Goal: Task Accomplishment & Management: Use online tool/utility

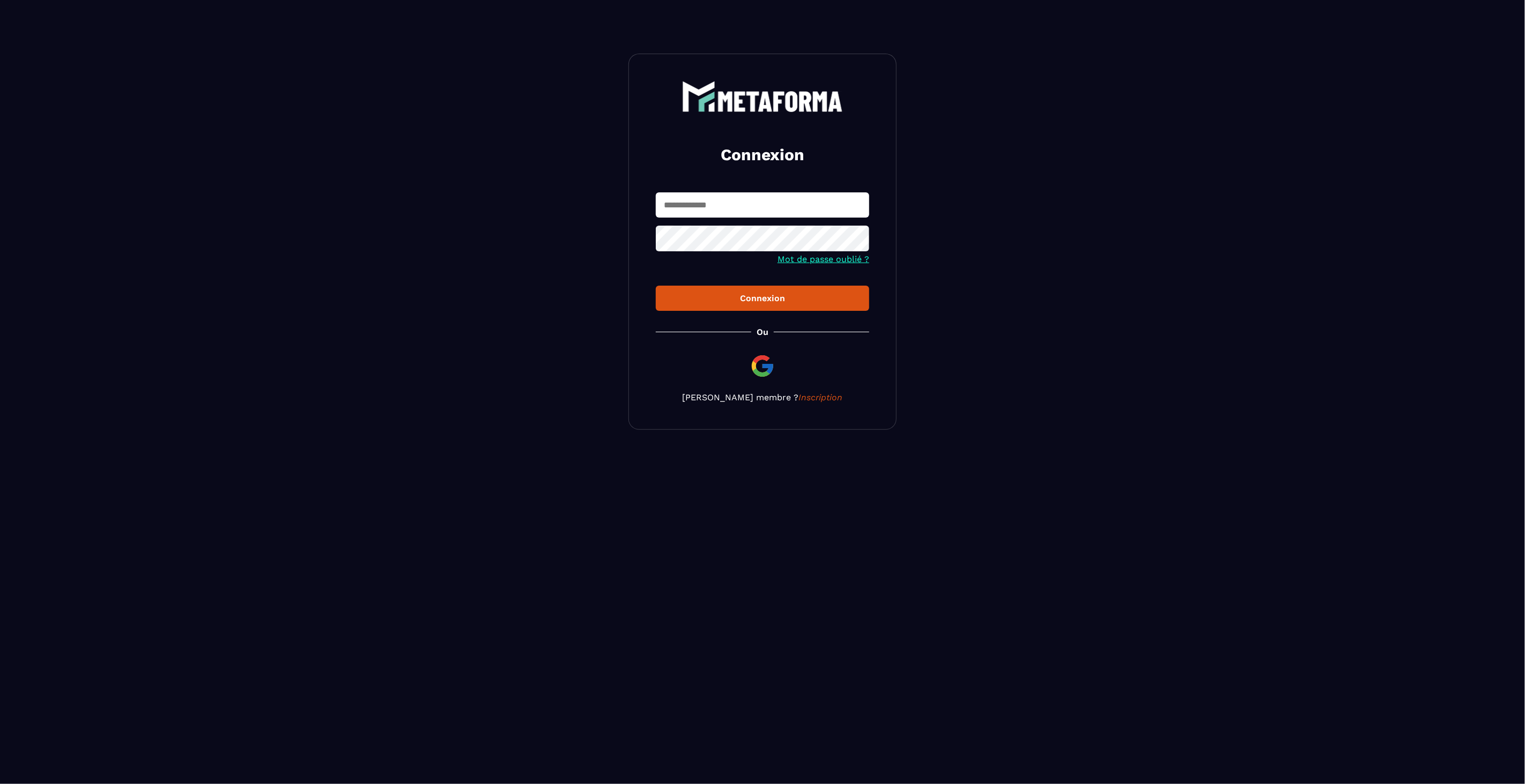
click at [695, 205] on input "text" at bounding box center [762, 205] width 214 height 25
type input "**********"
click at [693, 301] on div "Connexion" at bounding box center [763, 298] width 196 height 10
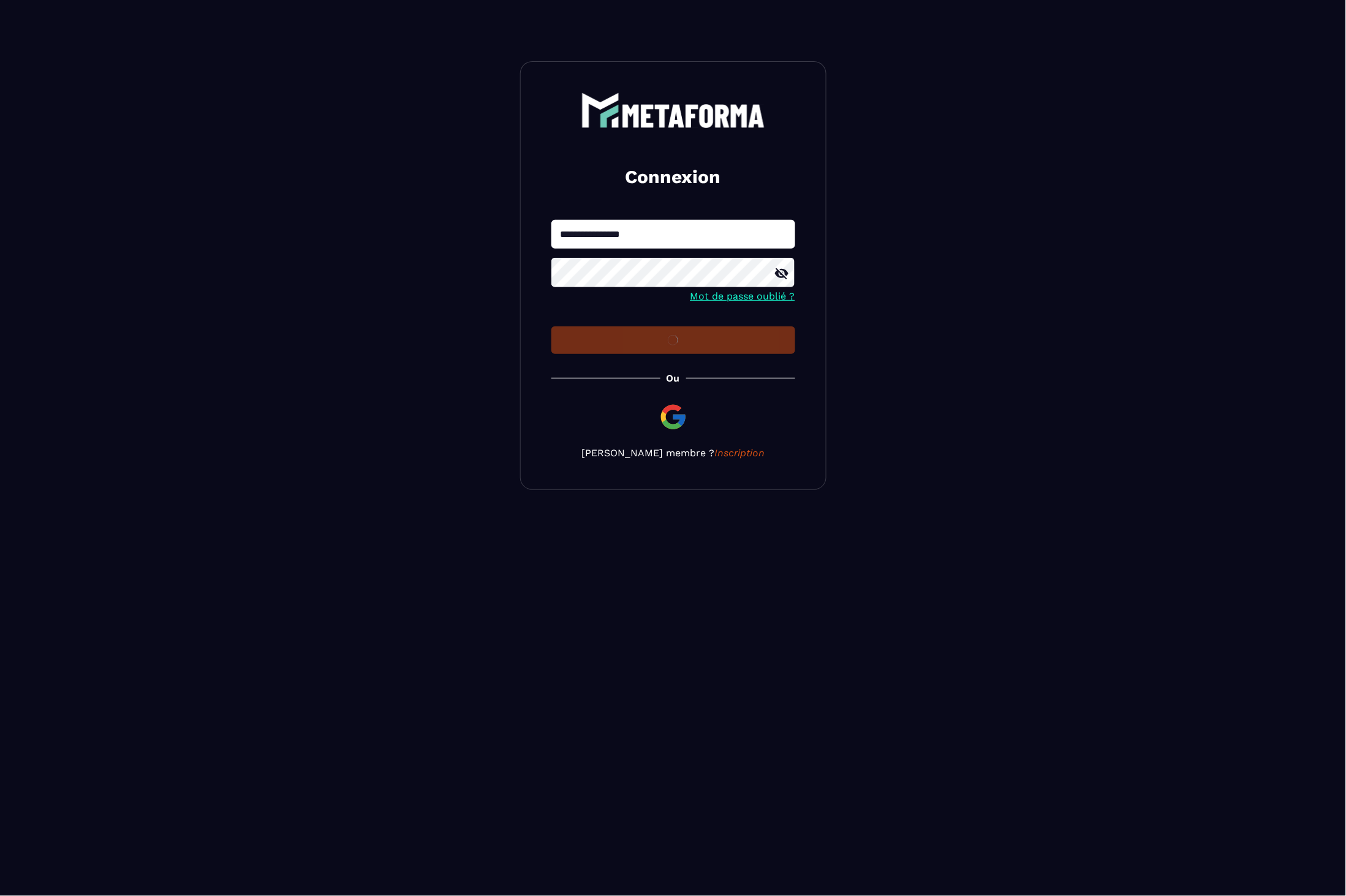
click at [779, 275] on icon at bounding box center [781, 273] width 14 height 14
click at [599, 235] on input "text" at bounding box center [673, 235] width 244 height 29
type input "**********"
click at [667, 335] on div "Connexion" at bounding box center [673, 341] width 224 height 12
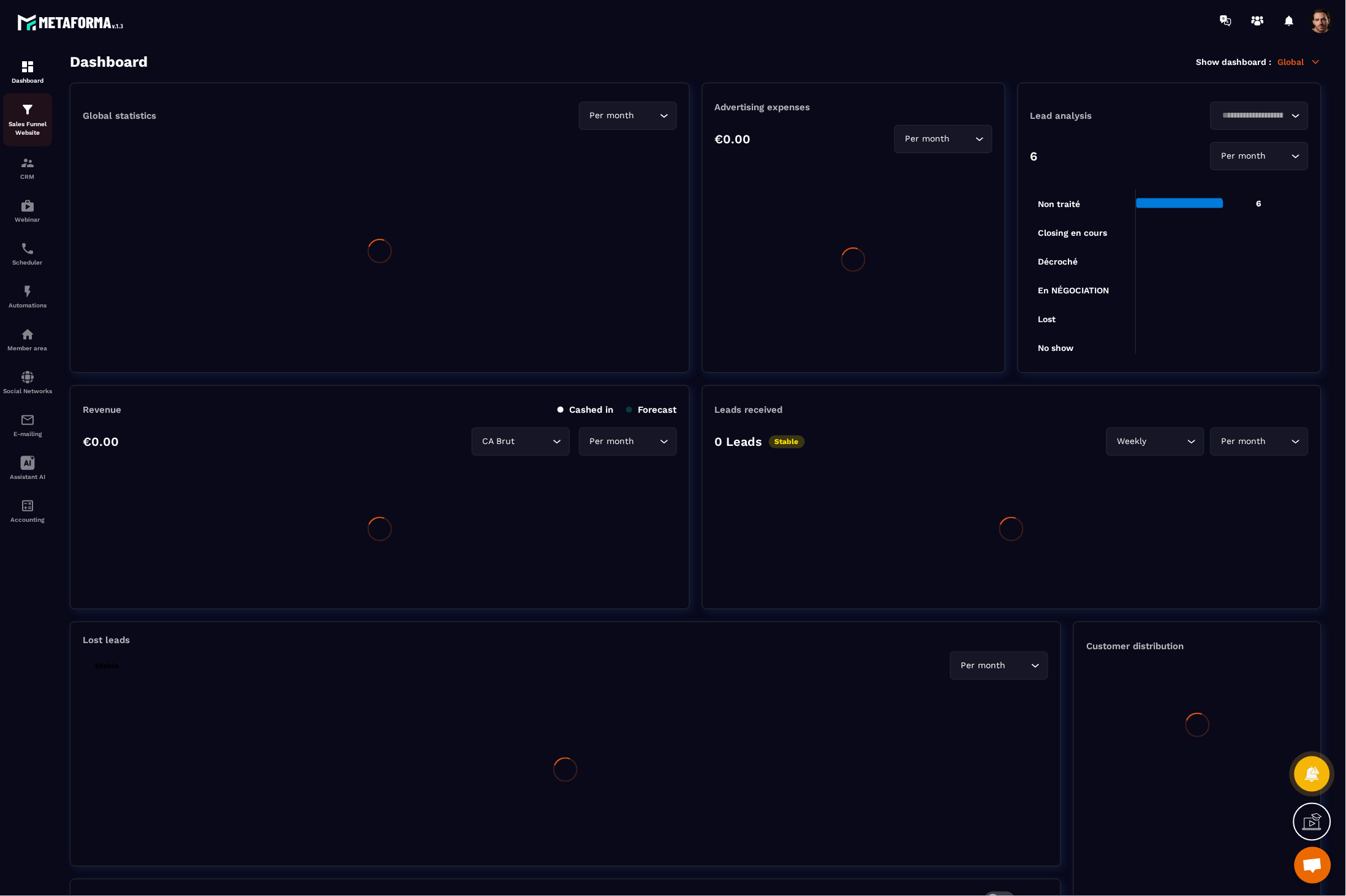
click at [43, 125] on p "Sales Funnel Website" at bounding box center [28, 128] width 49 height 17
click at [13, 123] on p "Sales Funnel Website" at bounding box center [28, 128] width 49 height 17
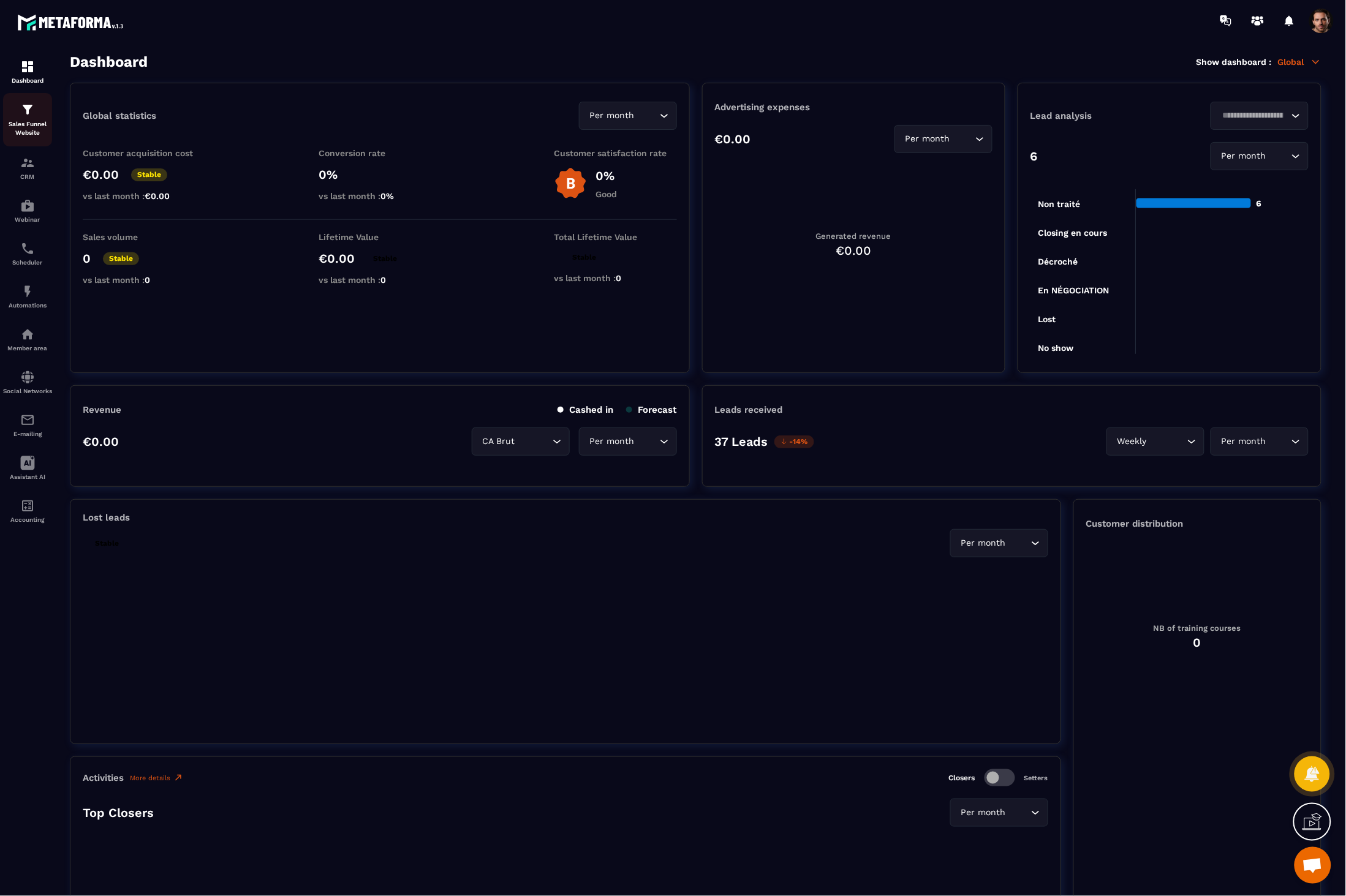
click at [25, 113] on img at bounding box center [27, 109] width 14 height 14
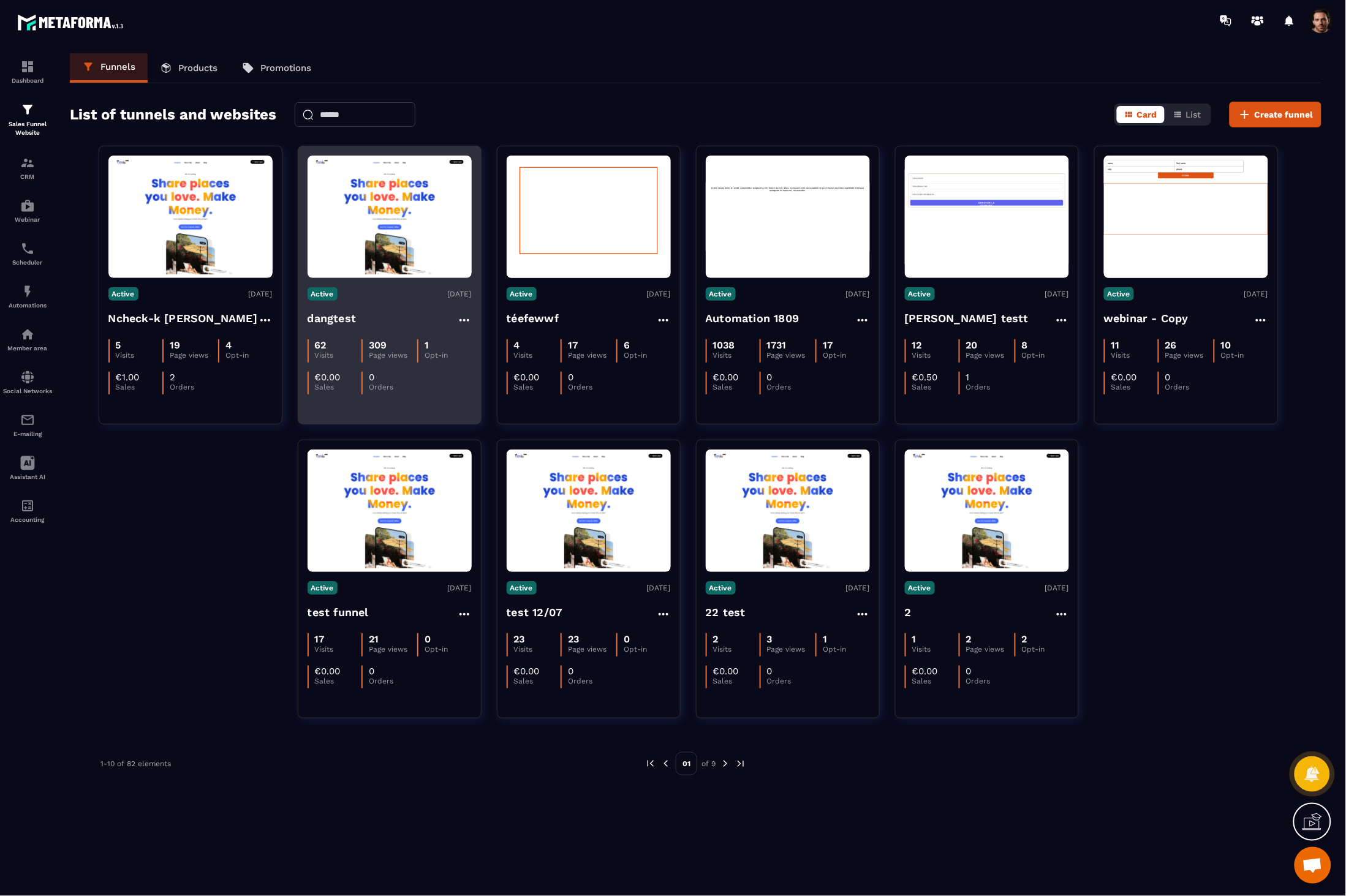
click at [369, 213] on img at bounding box center [389, 217] width 164 height 116
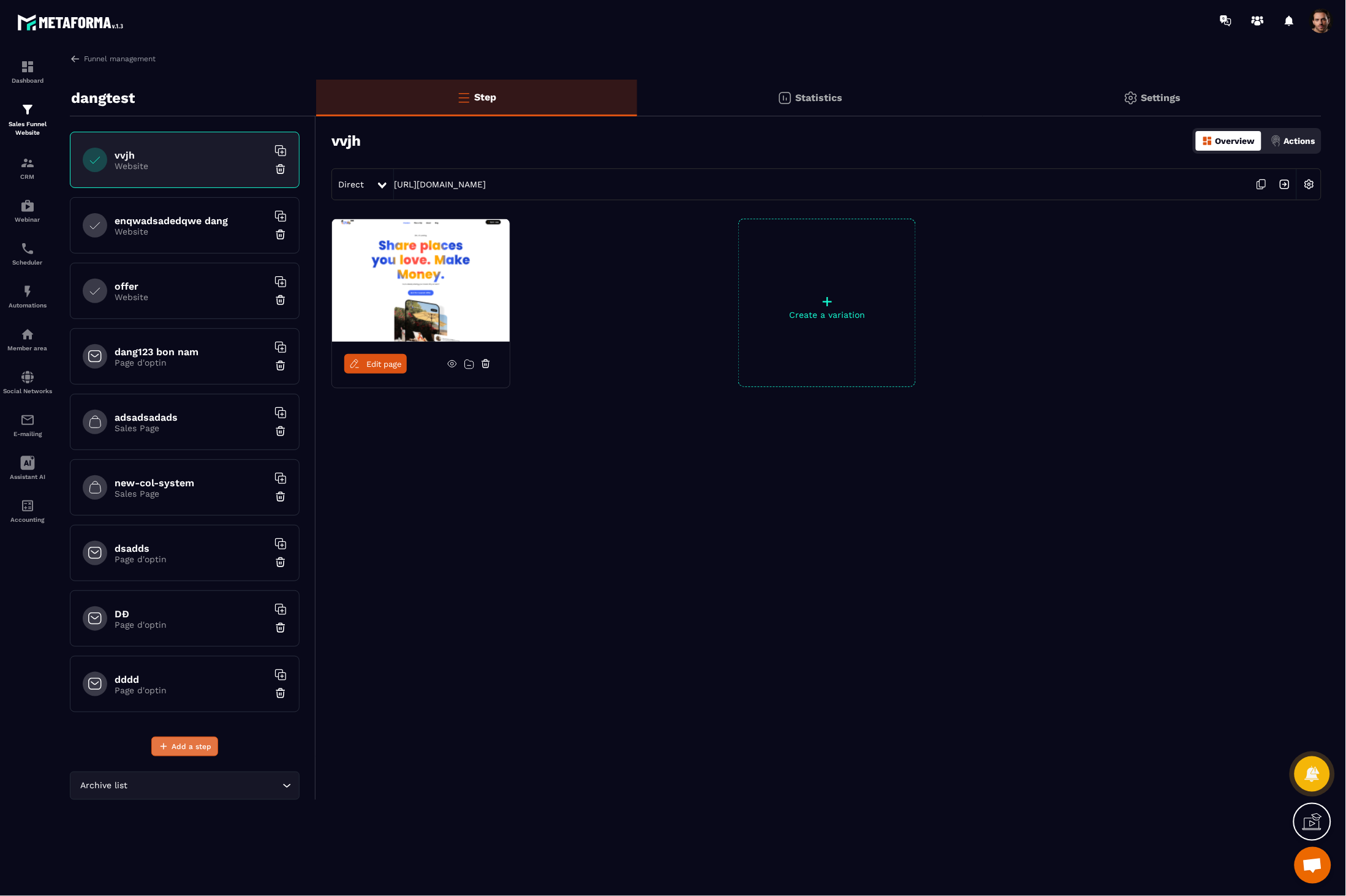
click at [201, 741] on button "Add a step" at bounding box center [185, 746] width 67 height 20
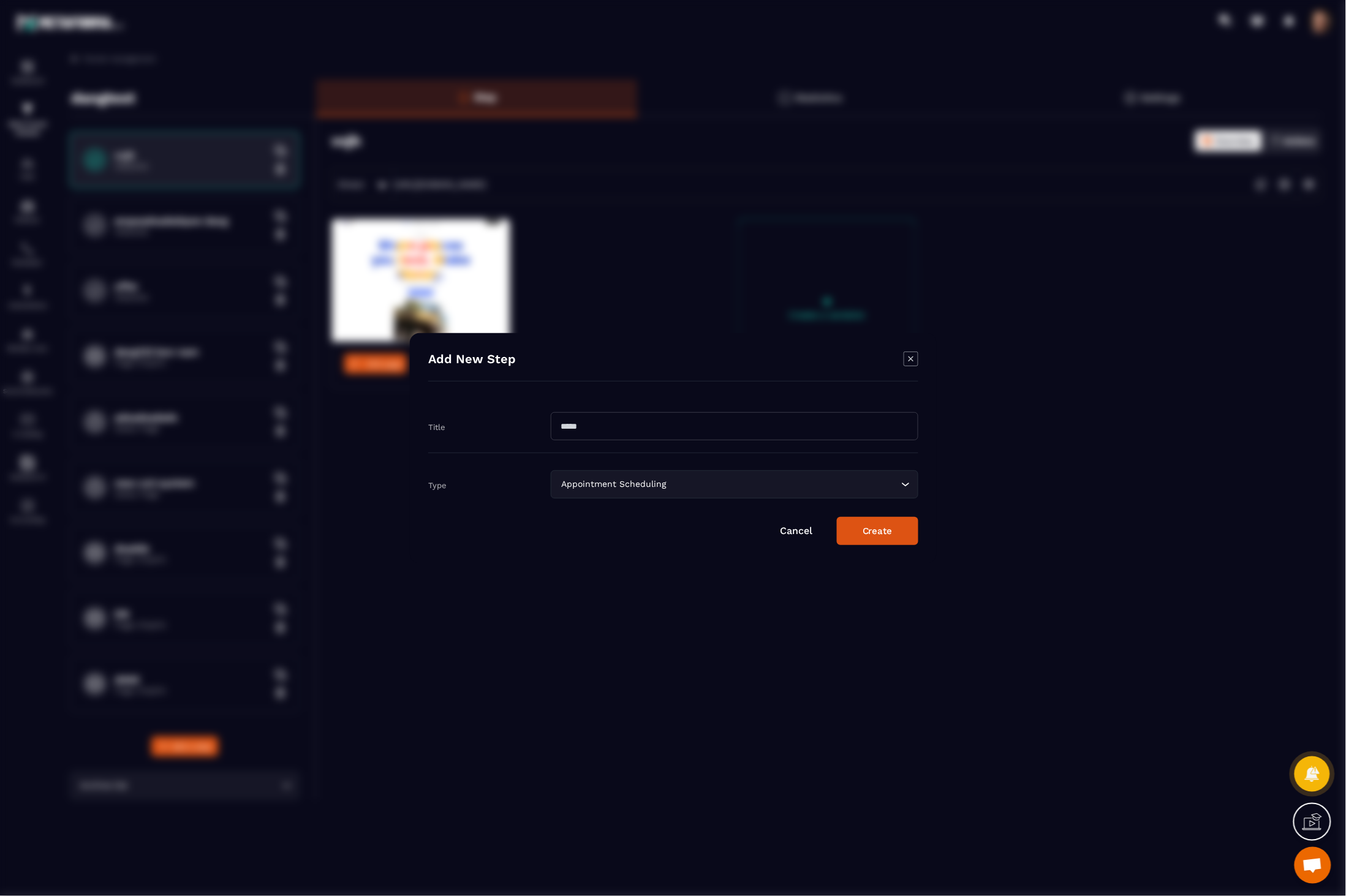
click at [620, 422] on input "Modal window" at bounding box center [735, 426] width 367 height 28
type input "*"
click at [599, 432] on input "********" at bounding box center [735, 426] width 367 height 28
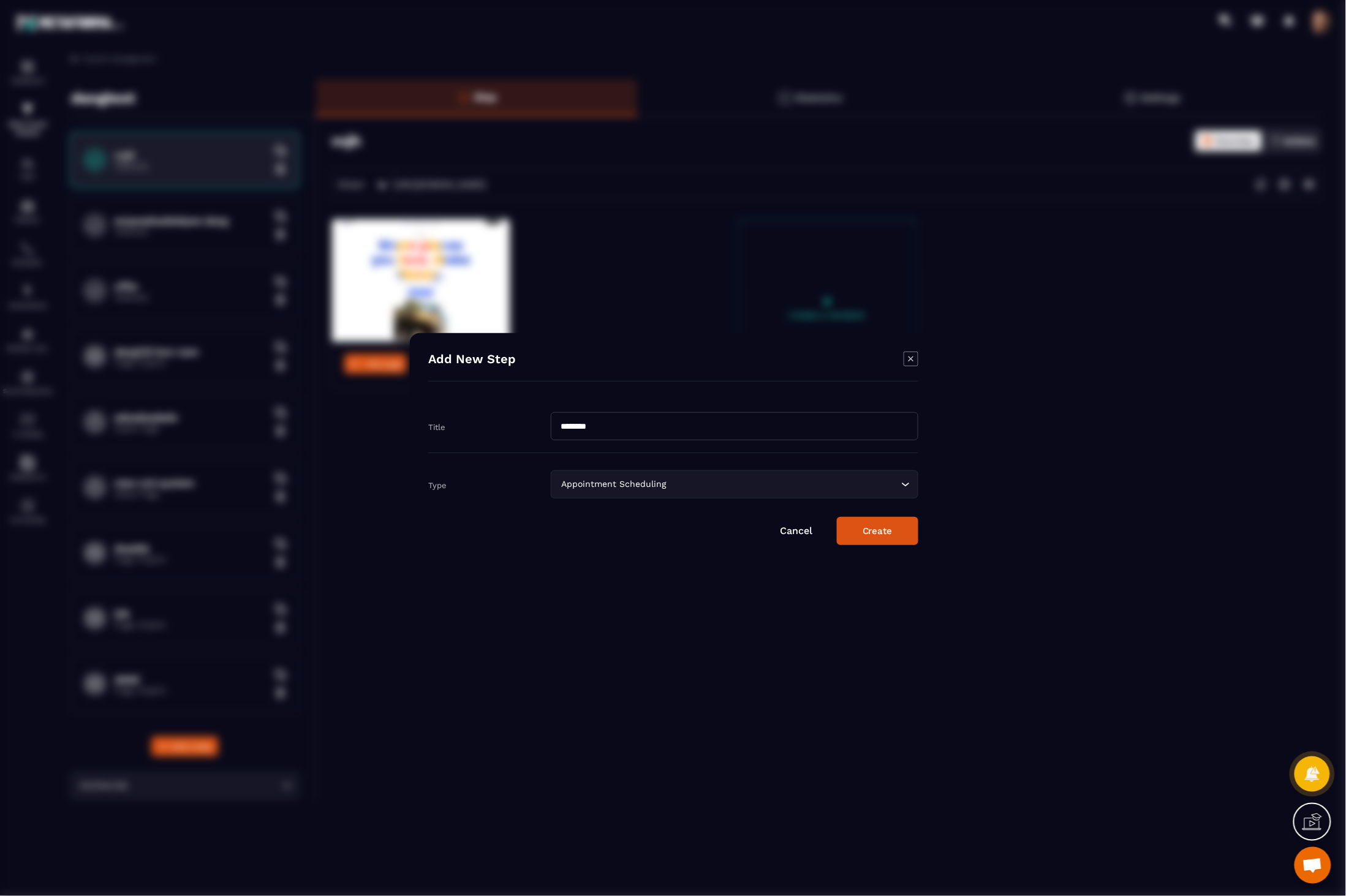
click at [599, 432] on input "********" at bounding box center [735, 426] width 367 height 28
type input "*****"
click at [588, 491] on div "Appointment Scheduling Loading..." at bounding box center [735, 484] width 367 height 28
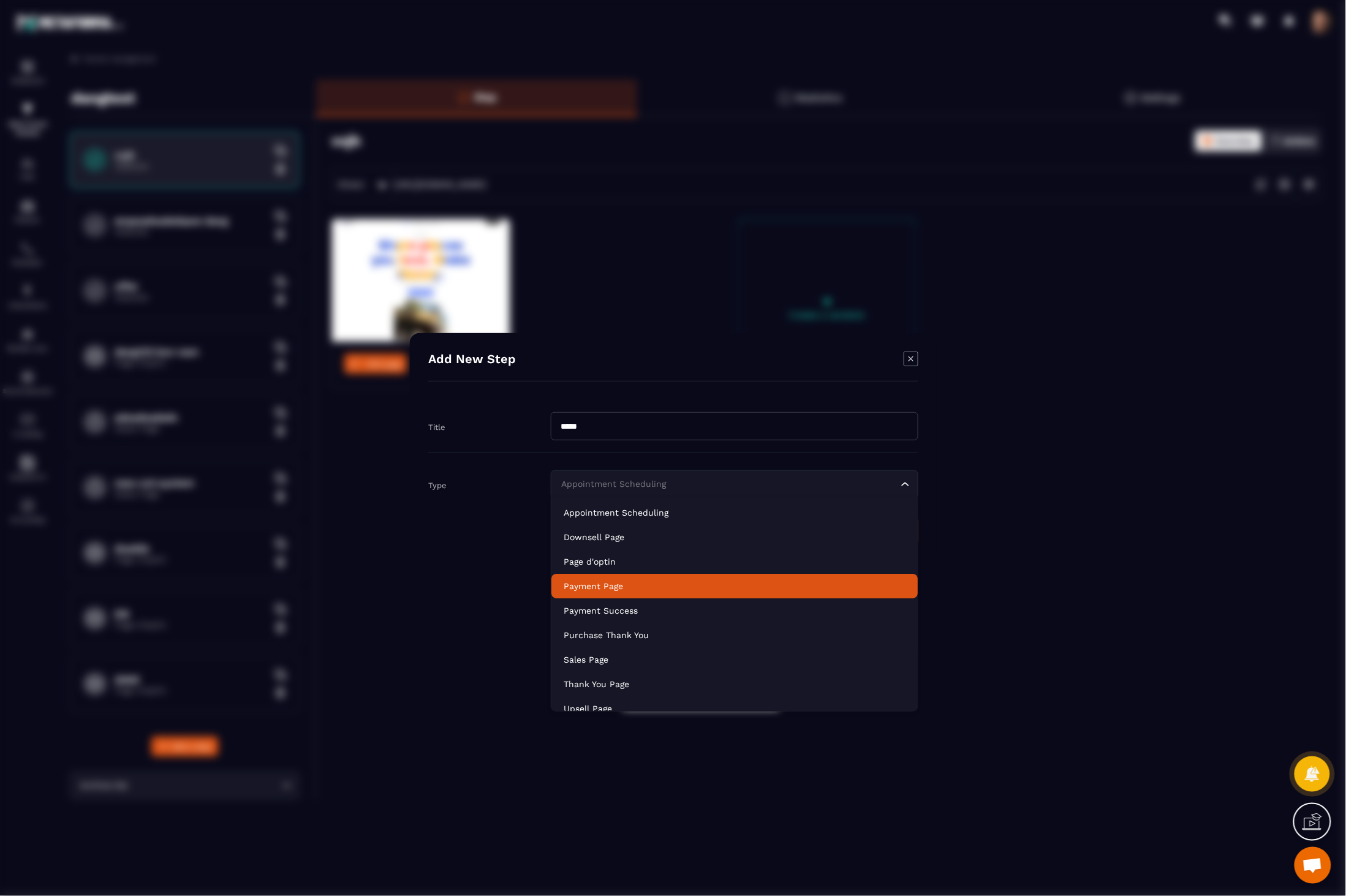
click at [615, 584] on p "Payment Page" at bounding box center [735, 586] width 342 height 12
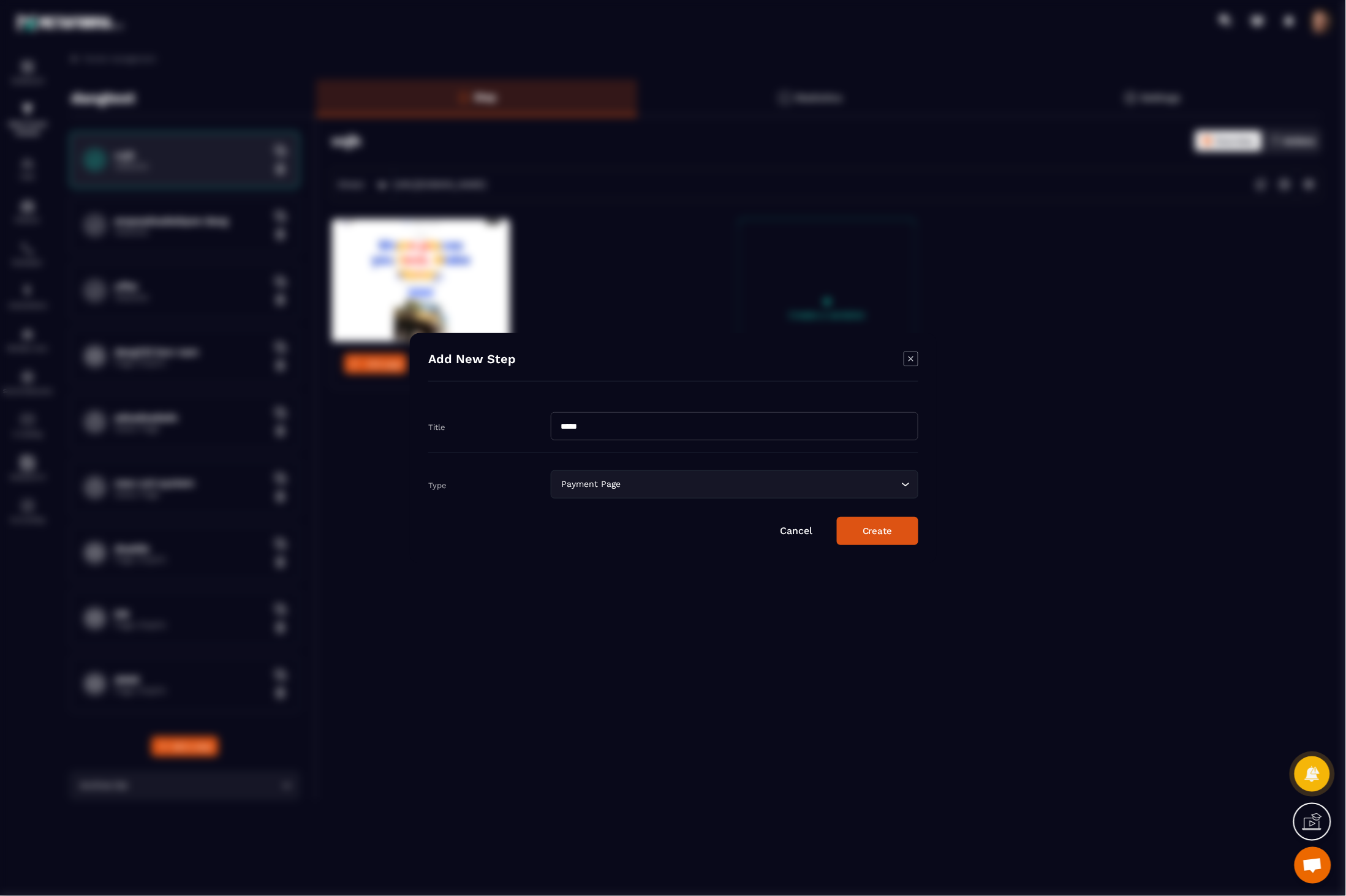
click at [913, 530] on button "Create" at bounding box center [877, 530] width 82 height 28
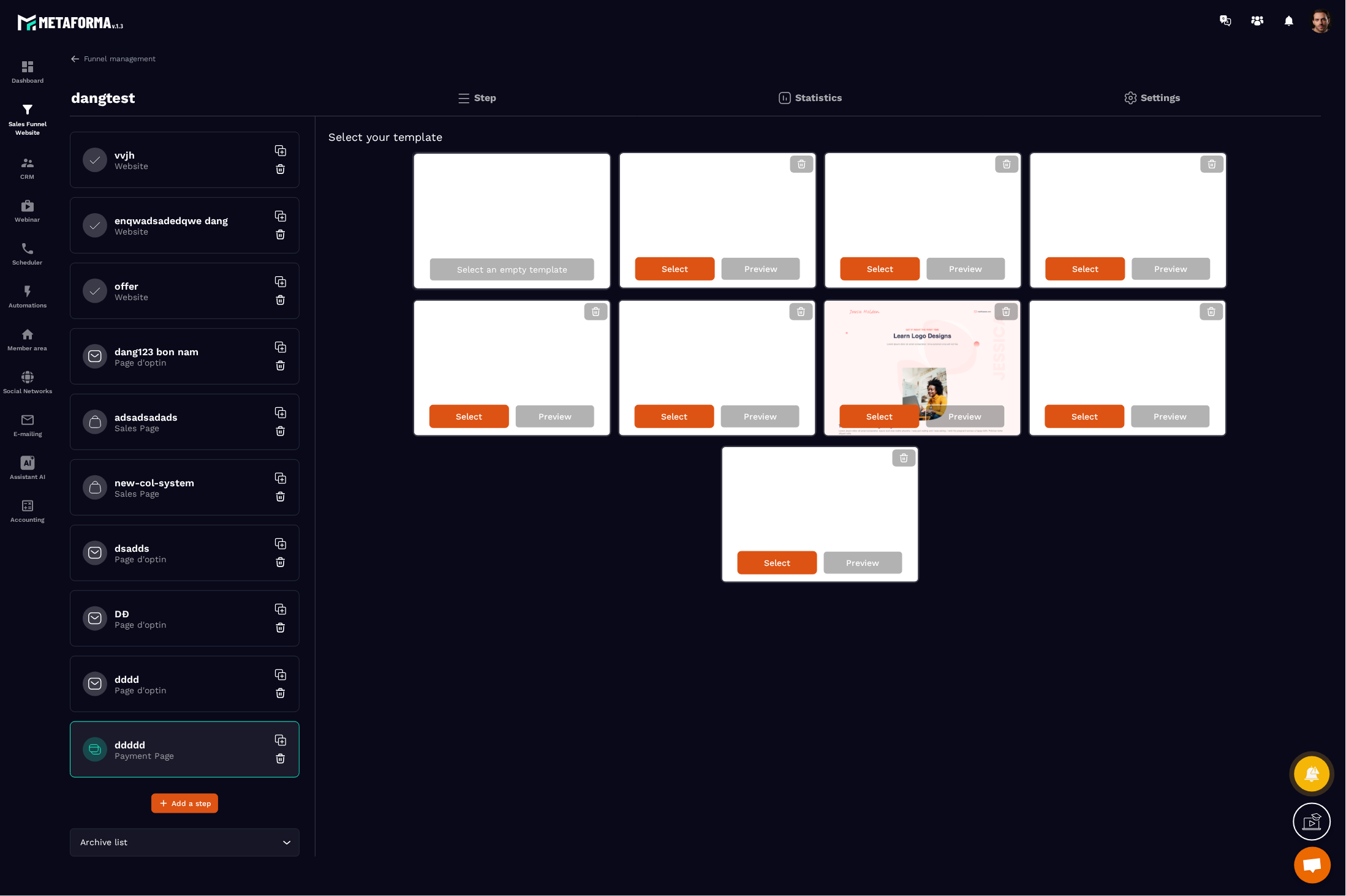
scroll to position [9, 0]
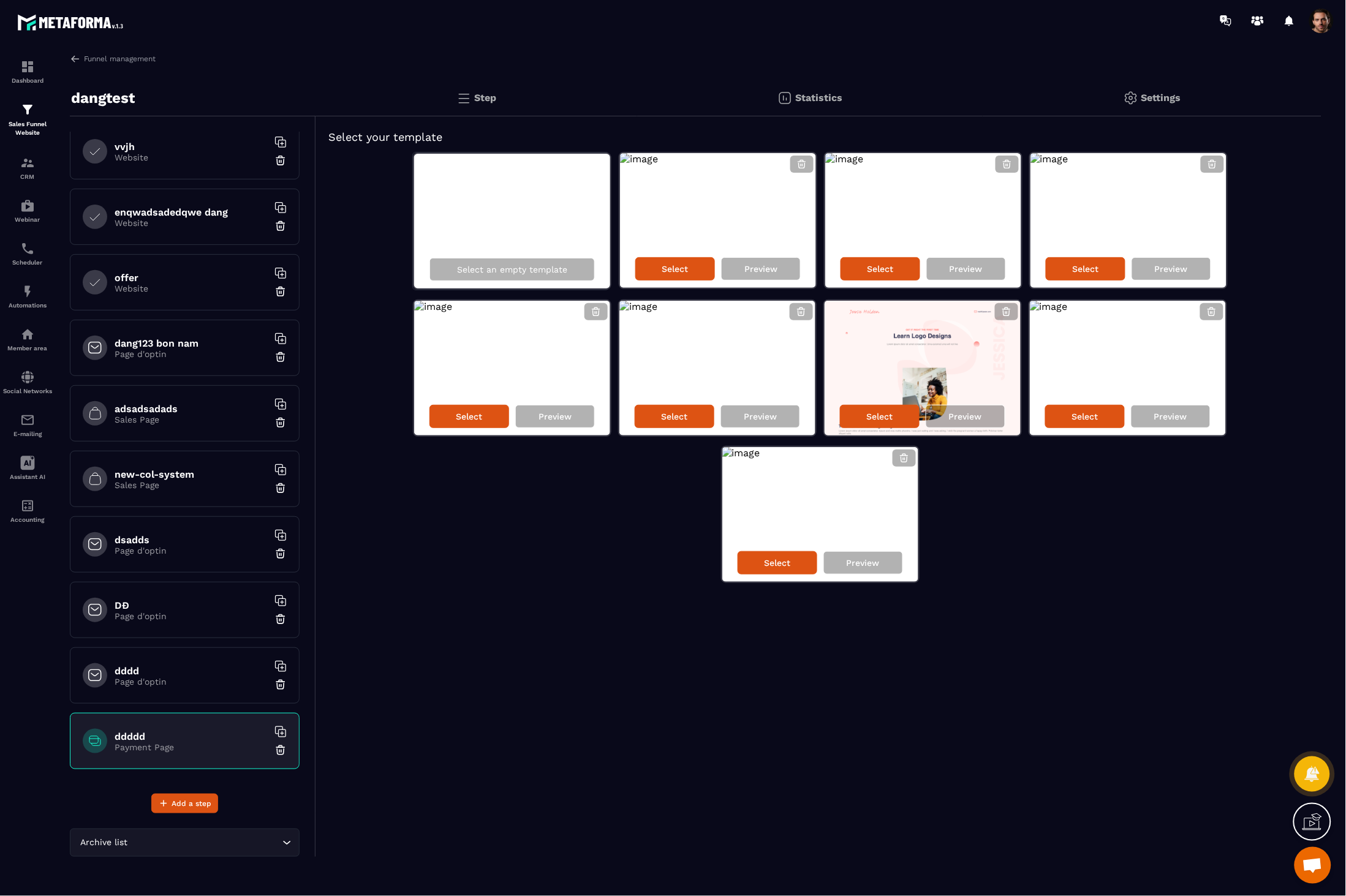
click at [275, 748] on img at bounding box center [281, 750] width 12 height 12
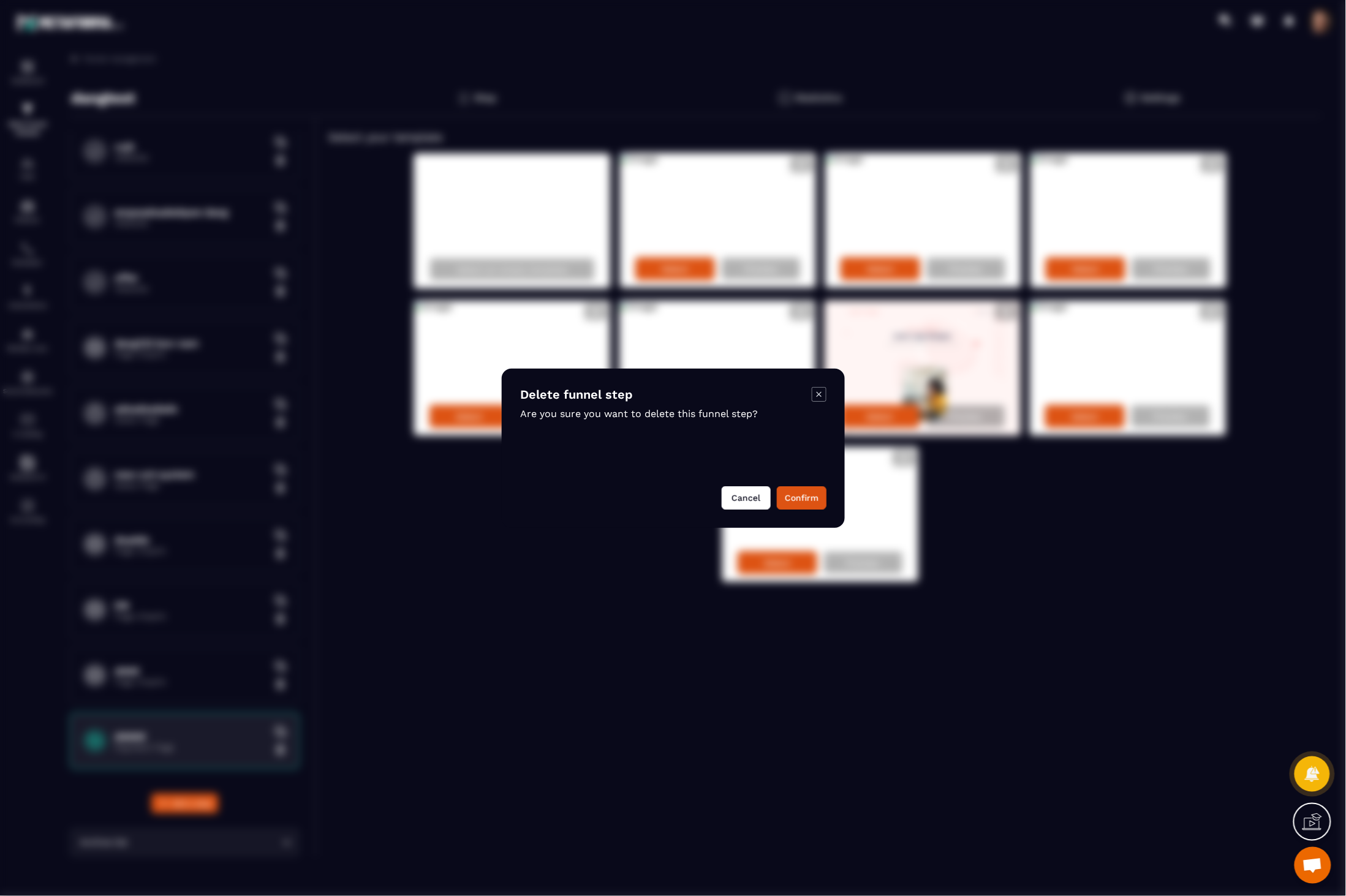
click at [730, 503] on button "Cancel" at bounding box center [747, 497] width 49 height 23
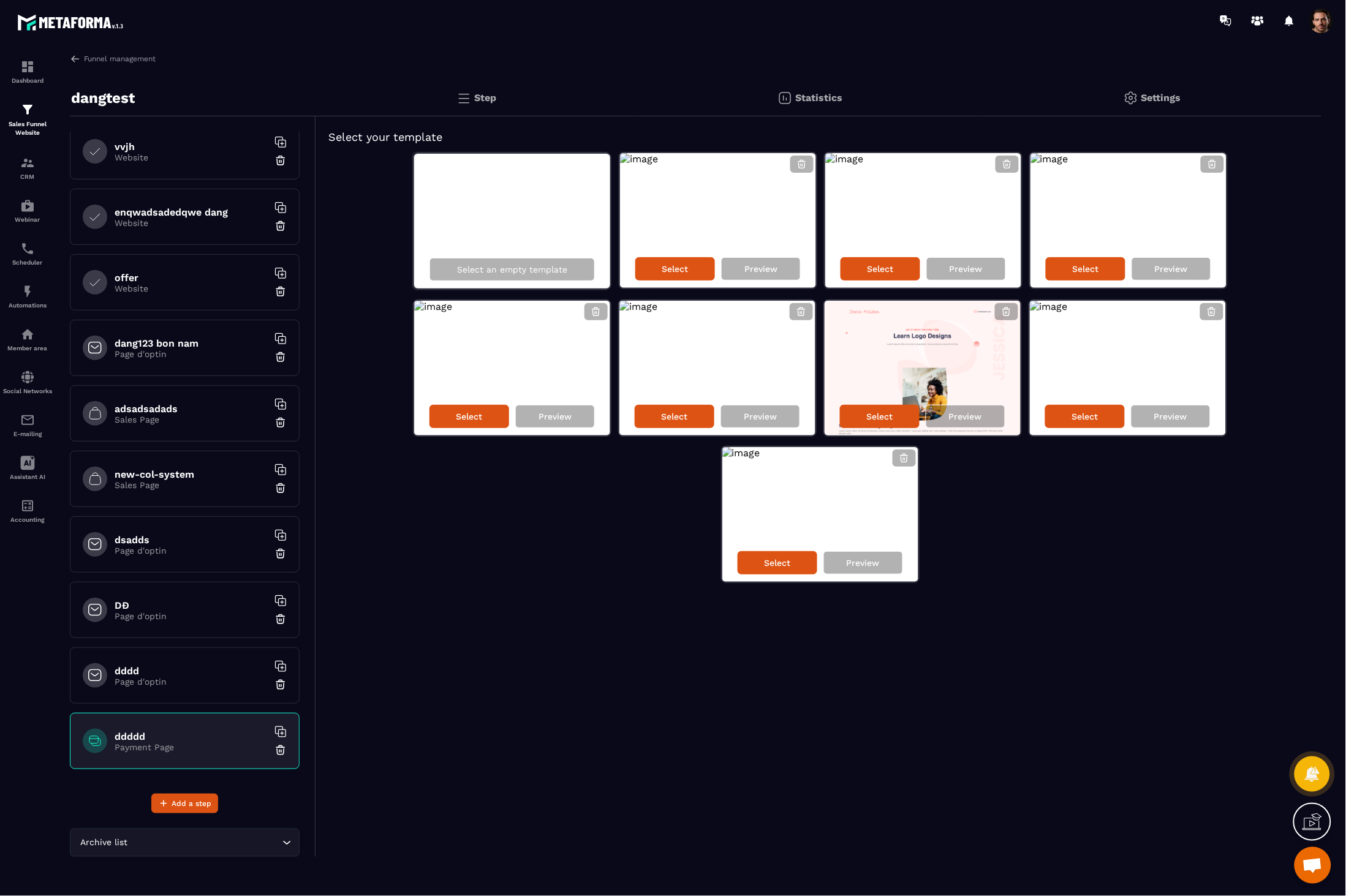
click at [275, 756] on img at bounding box center [281, 750] width 12 height 12
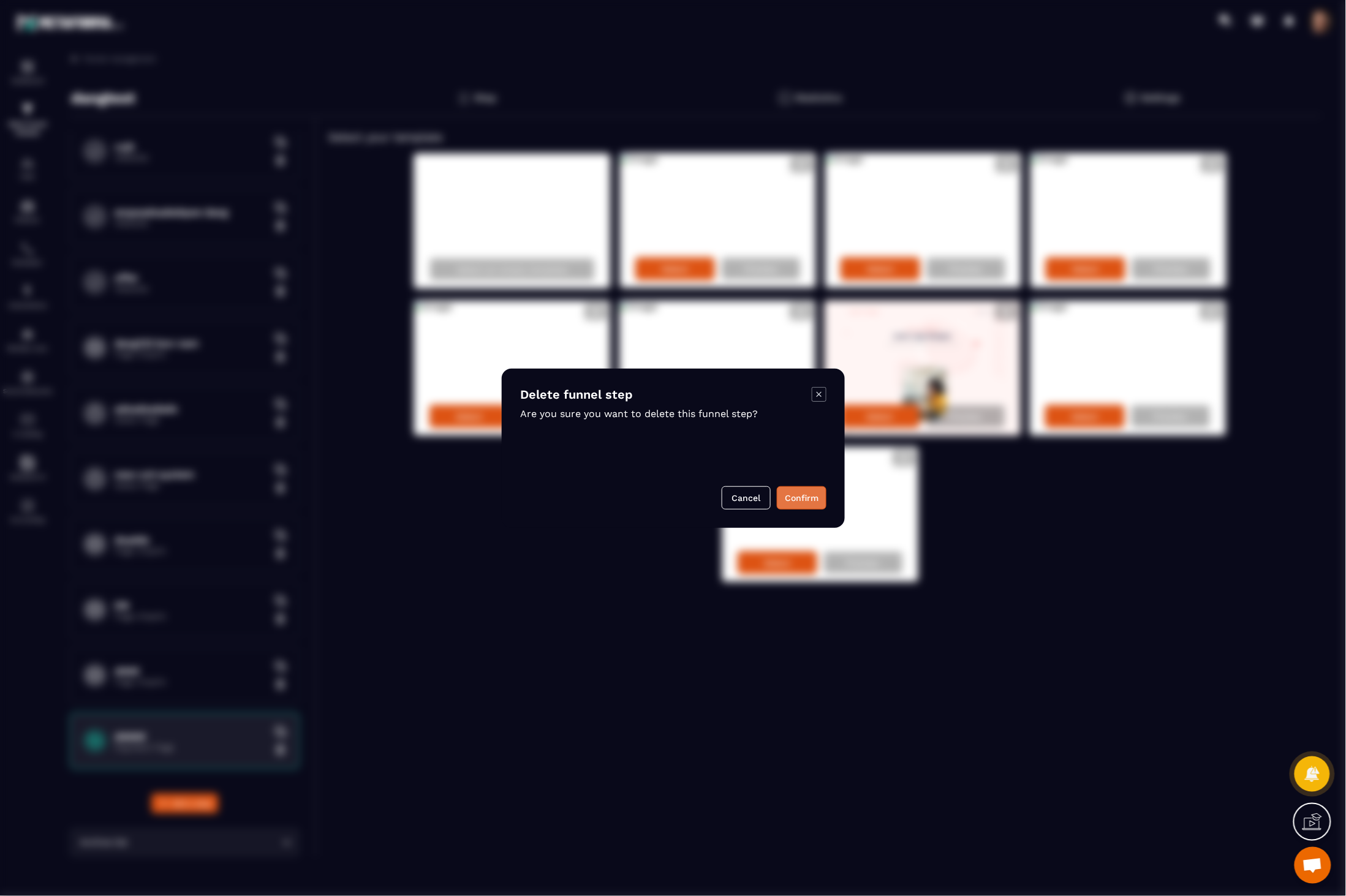
click at [815, 496] on button "Confirm" at bounding box center [802, 497] width 49 height 23
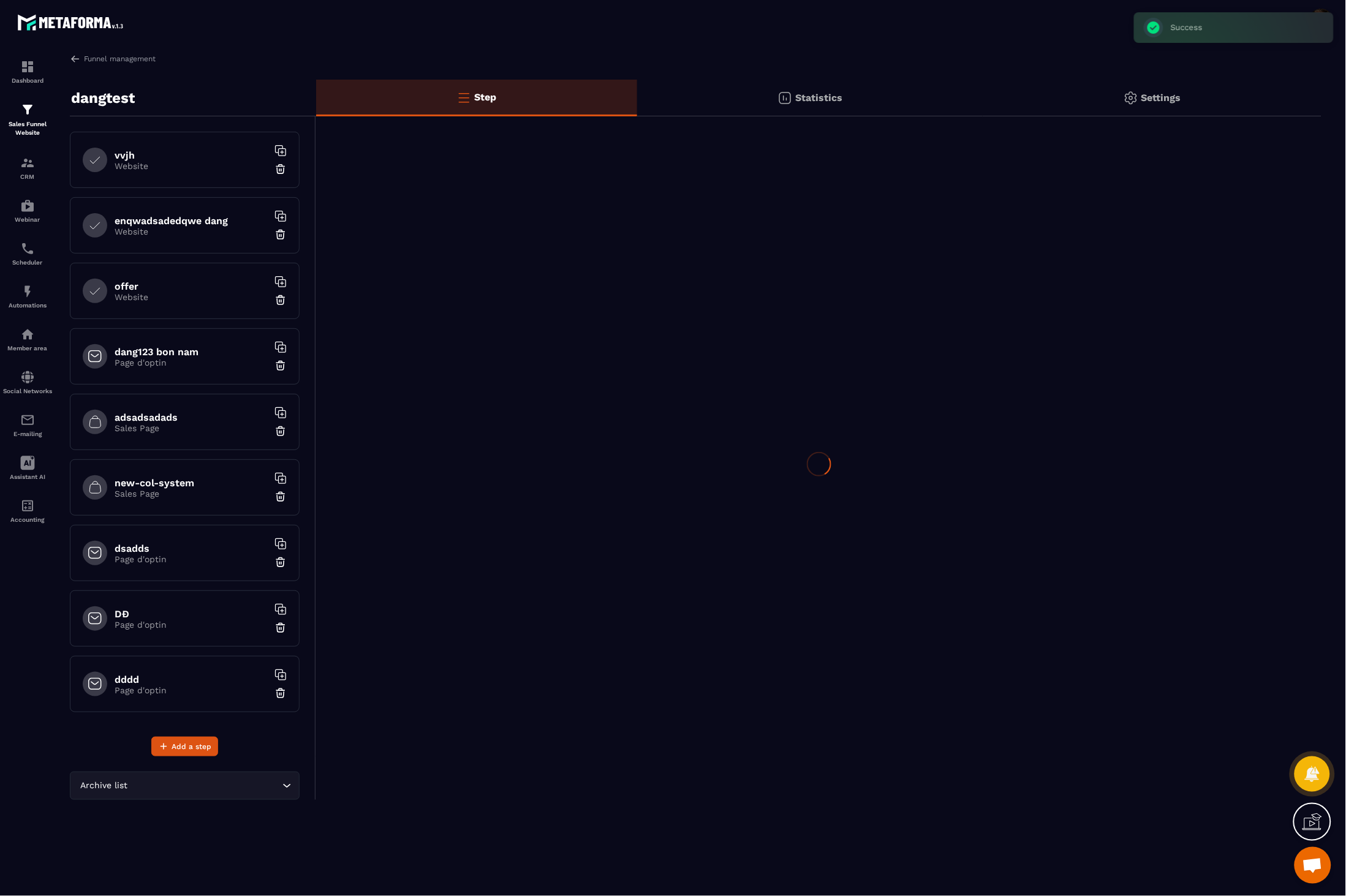
scroll to position [0, 0]
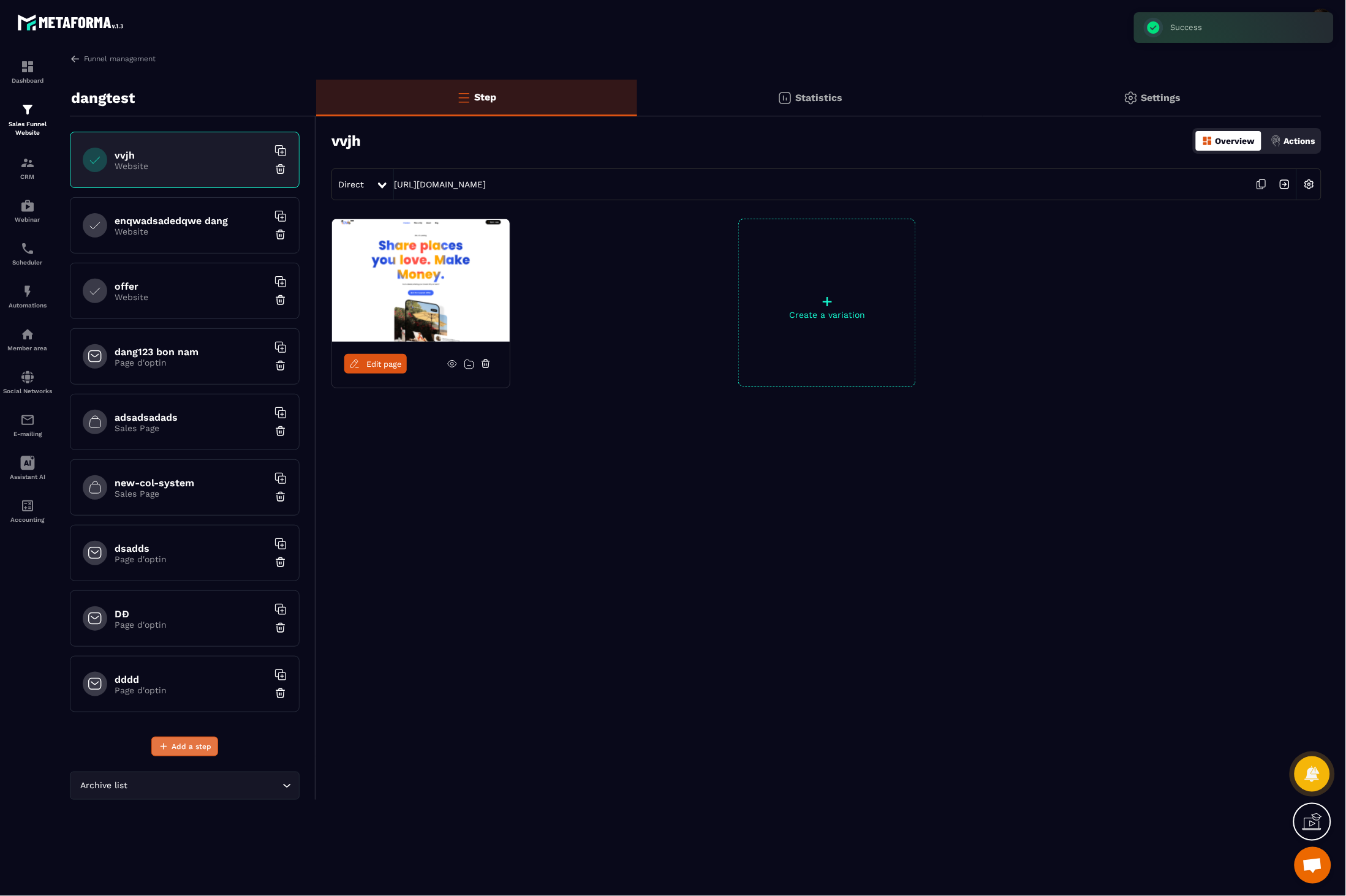
click at [202, 744] on span "Add a step" at bounding box center [191, 746] width 40 height 12
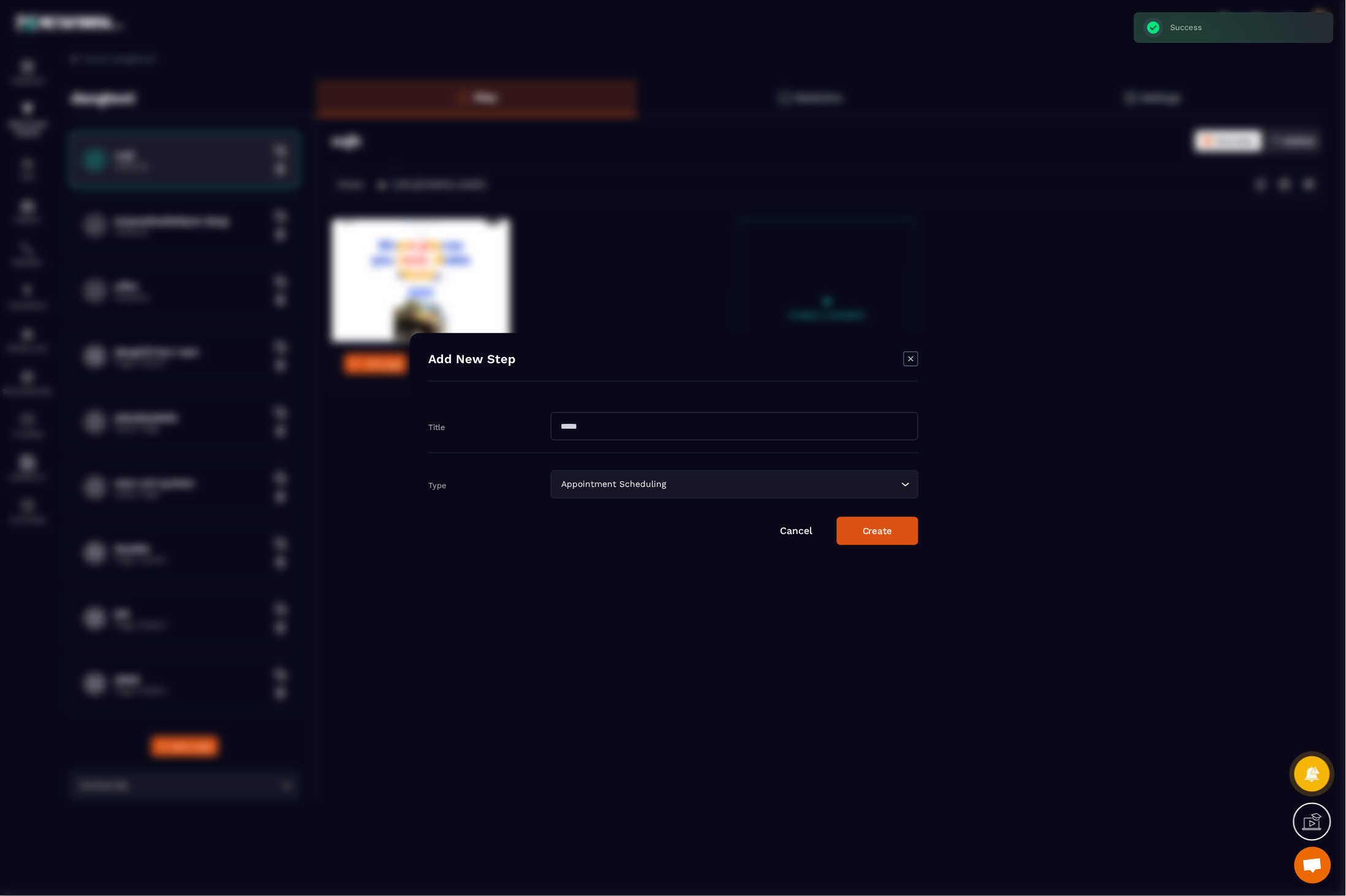
click at [650, 431] on input "Modal window" at bounding box center [735, 426] width 367 height 28
type input "**********"
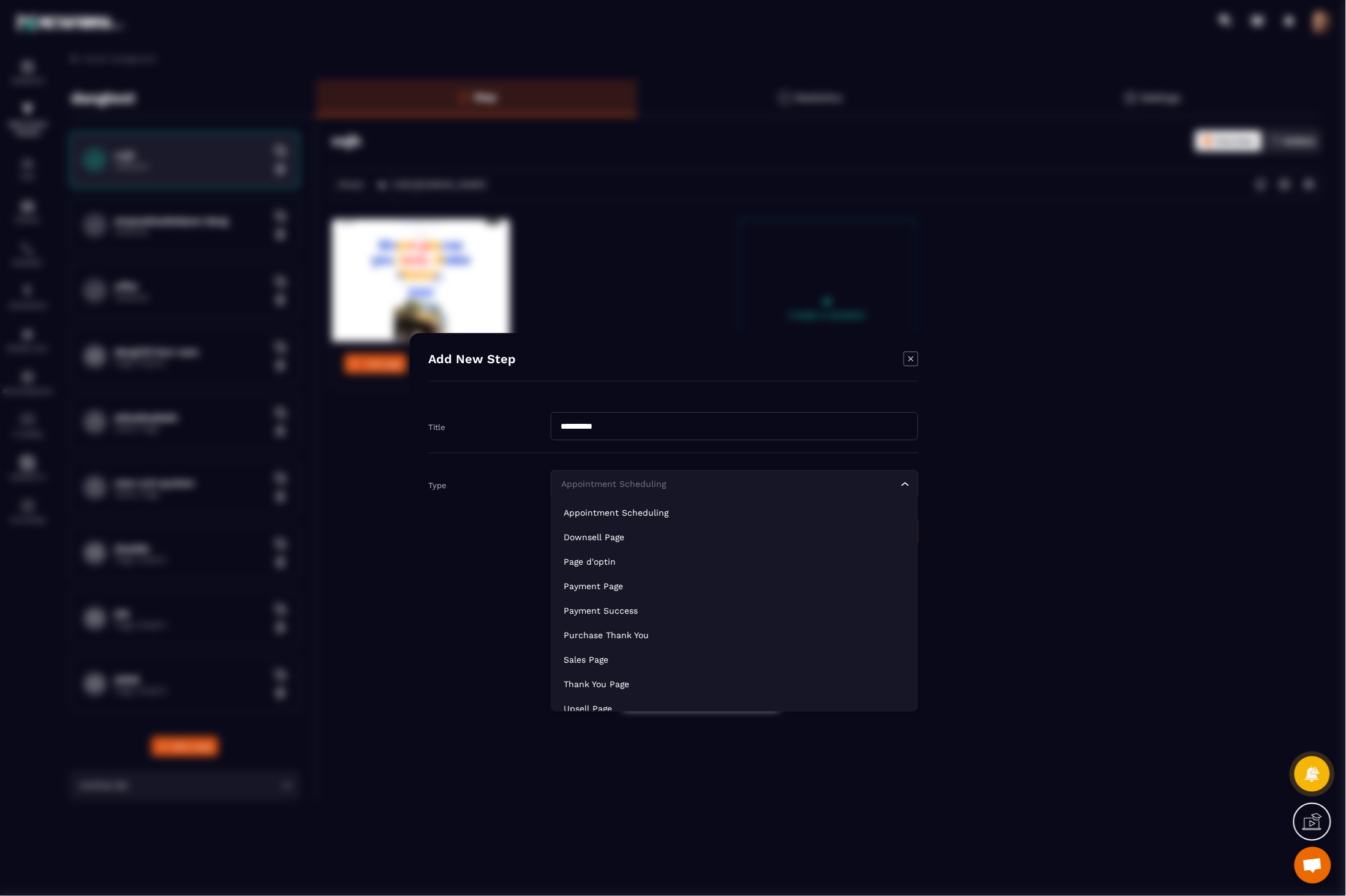
click at [843, 496] on div "Appointment Scheduling Loading..." at bounding box center [735, 484] width 367 height 28
click at [667, 660] on p "Sales Page" at bounding box center [735, 660] width 342 height 12
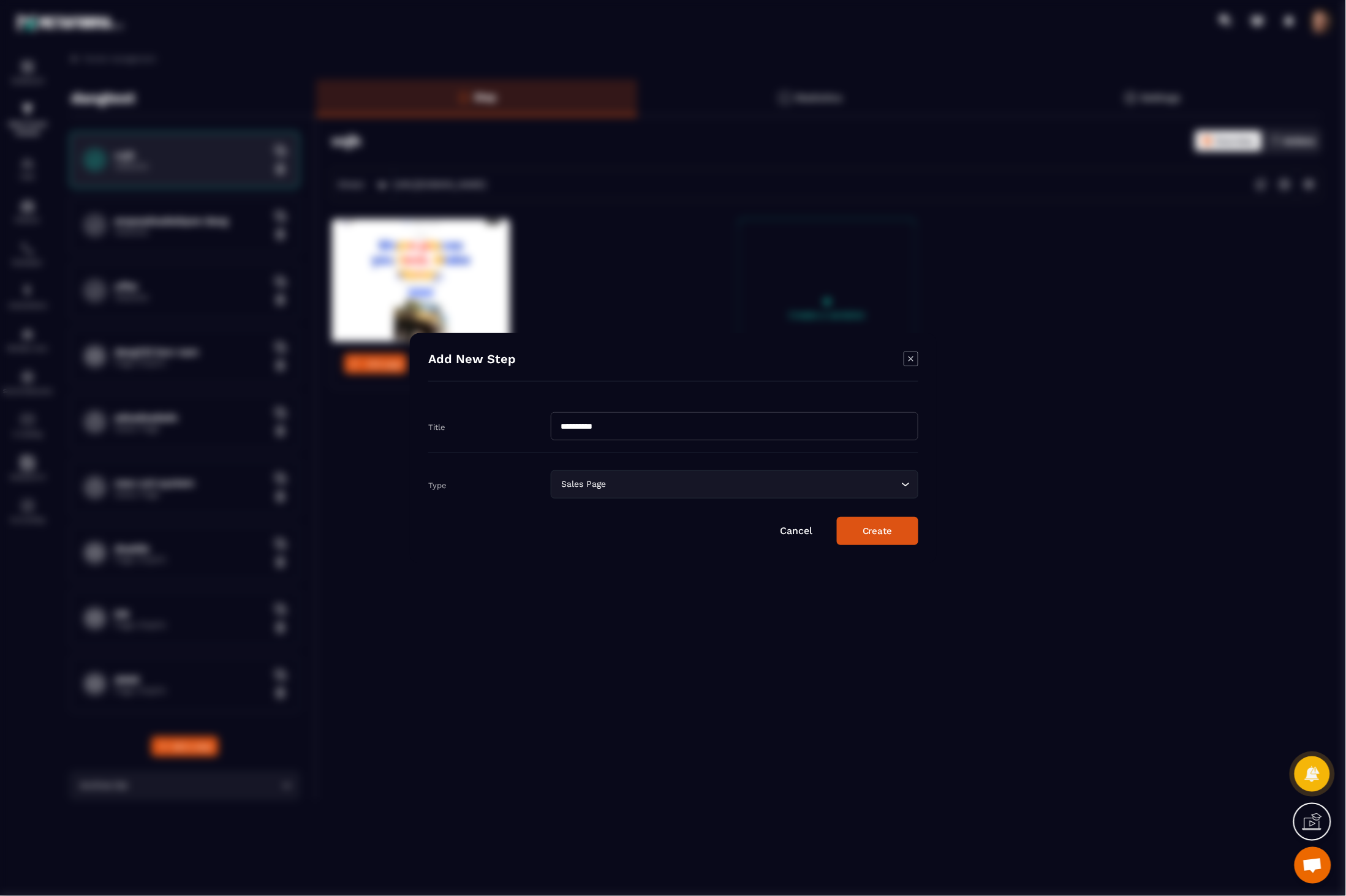
click at [889, 525] on button "Create" at bounding box center [877, 530] width 82 height 28
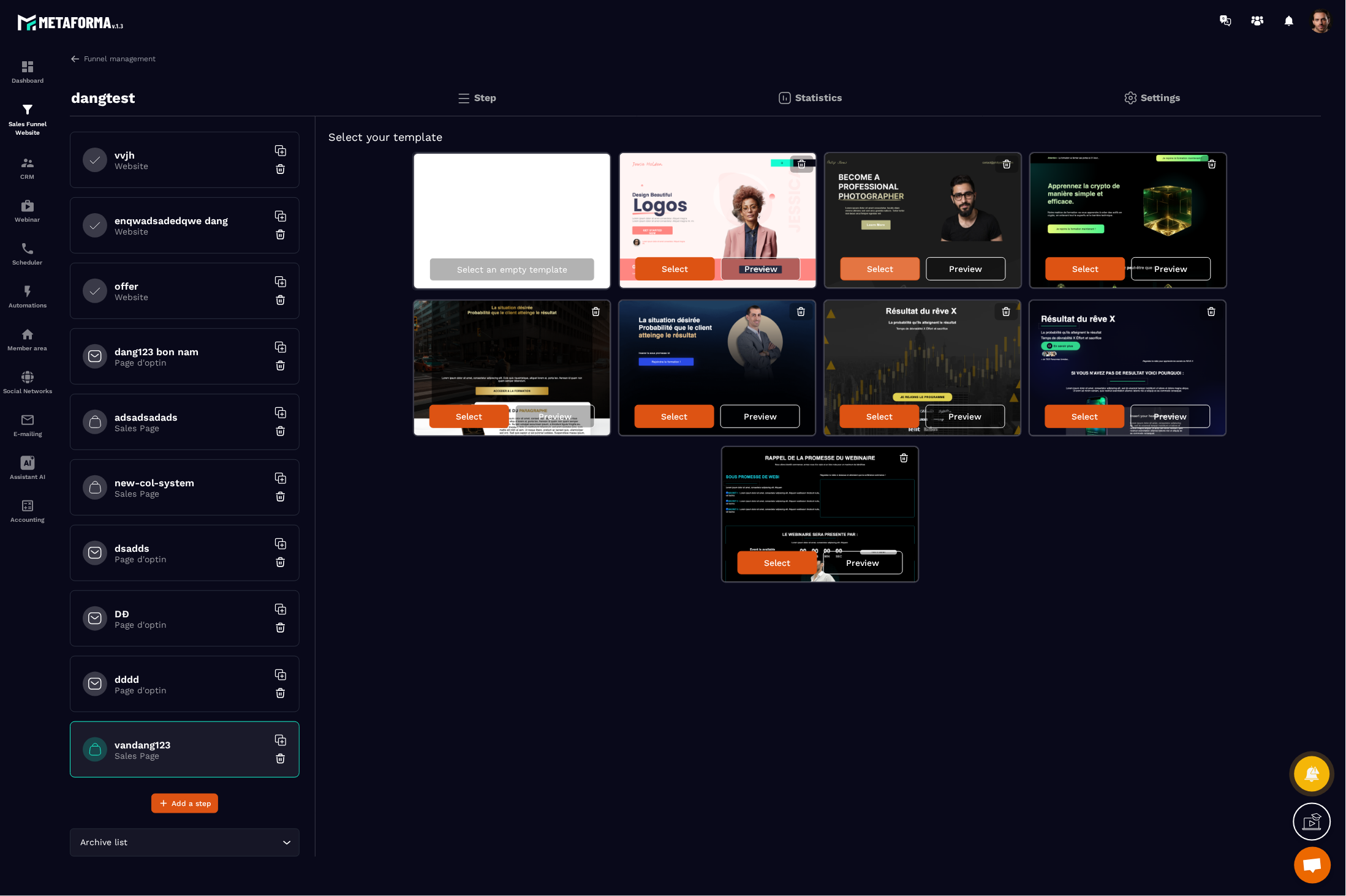
click at [871, 272] on p "Select" at bounding box center [880, 269] width 26 height 10
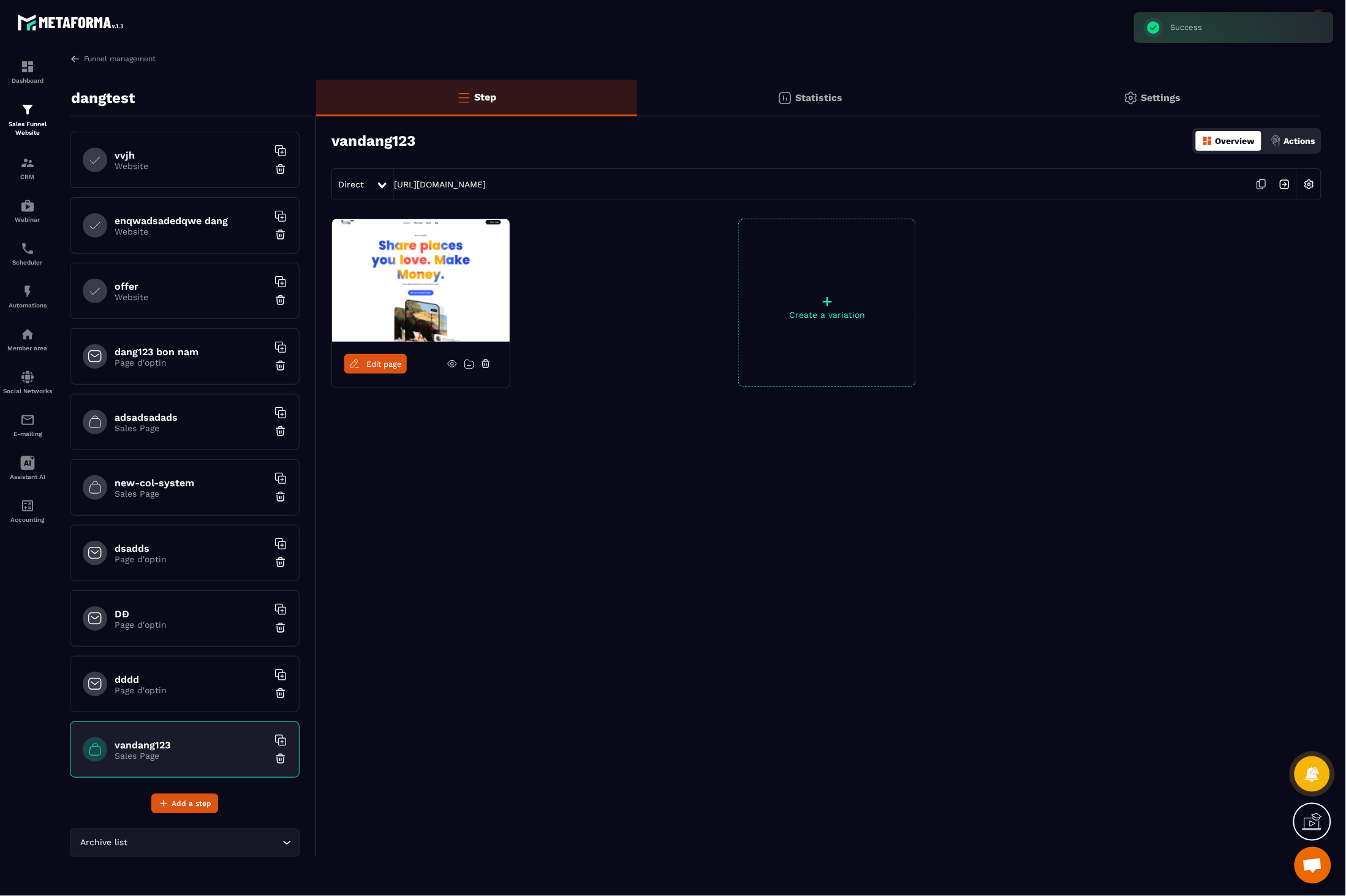
click at [384, 363] on span "Edit page" at bounding box center [384, 364] width 36 height 9
